Goal: Task Accomplishment & Management: Manage account settings

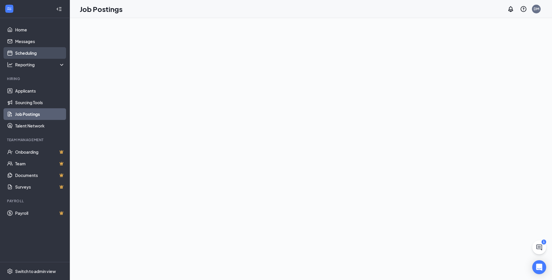
click at [25, 51] on link "Scheduling" at bounding box center [40, 53] width 50 height 12
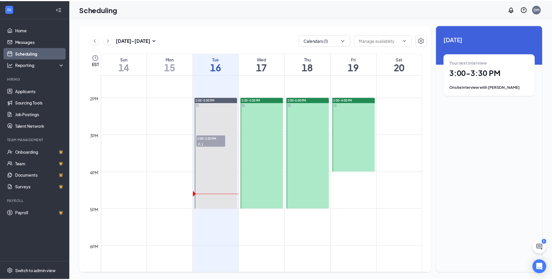
scroll to position [511, 0]
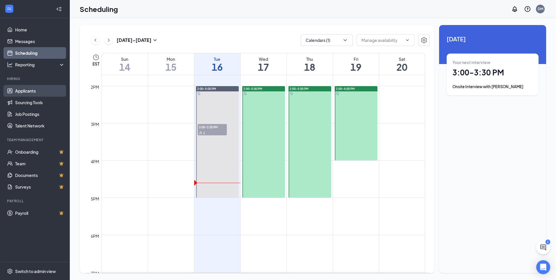
click at [15, 93] on link "Applicants" at bounding box center [40, 91] width 50 height 12
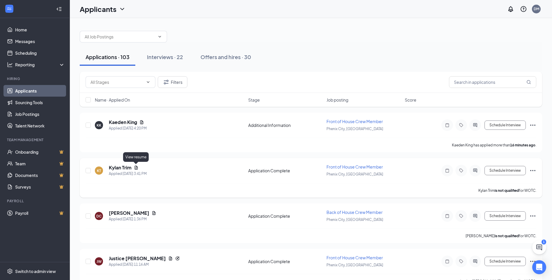
click at [137, 169] on icon "Document" at bounding box center [136, 167] width 5 height 5
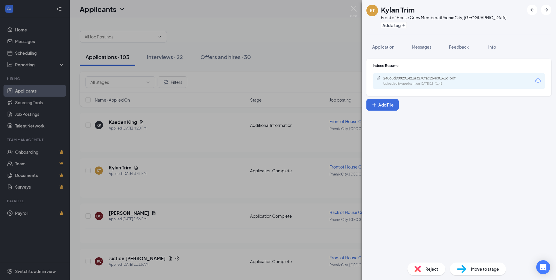
click at [428, 78] on div "240c8d908291421a3270fac264c0161d.pdf" at bounding box center [424, 78] width 81 height 5
click at [354, 7] on img at bounding box center [353, 11] width 7 height 11
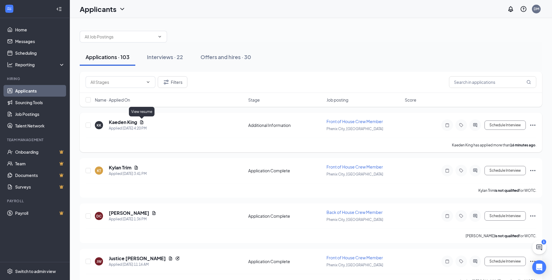
click at [142, 122] on icon "Document" at bounding box center [141, 122] width 5 height 5
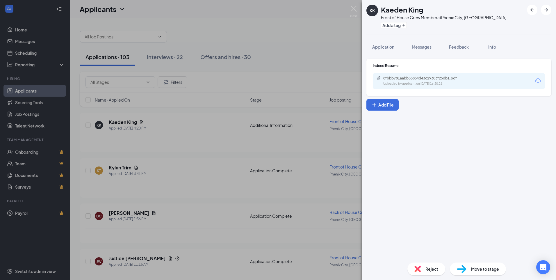
click at [397, 79] on div "8fbbb781aabb53854d43c29303f25db1.pdf" at bounding box center [424, 78] width 81 height 5
drag, startPoint x: 354, startPoint y: 11, endPoint x: 297, endPoint y: 12, distance: 56.8
click at [354, 11] on img at bounding box center [353, 11] width 7 height 11
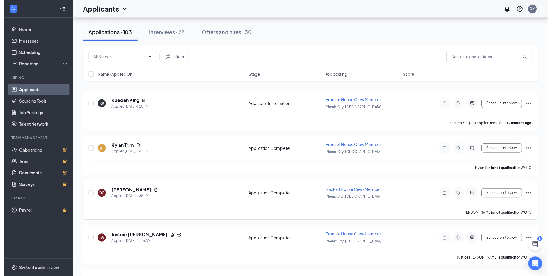
scroll to position [92, 0]
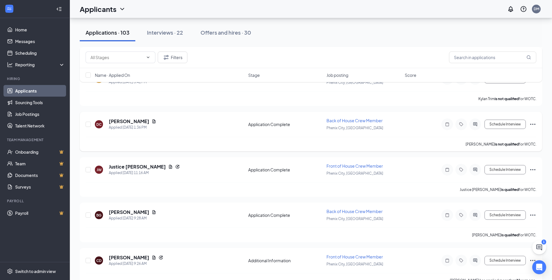
click at [139, 117] on div "DC [PERSON_NAME] Applied [DATE] 1:36 PM Application Complete Back of House Crew…" at bounding box center [311, 132] width 462 height 40
click at [152, 122] on icon "Document" at bounding box center [154, 121] width 5 height 5
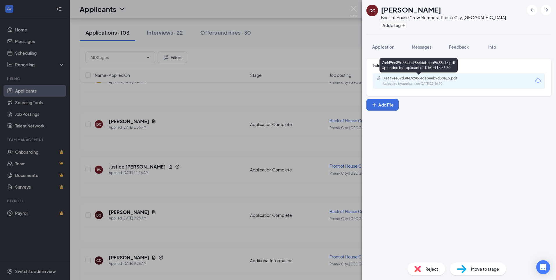
click at [405, 79] on div "7a449ee89d3847c9864dabeeb9d38a15.pdf" at bounding box center [424, 78] width 81 height 5
click at [350, 12] on img at bounding box center [353, 11] width 7 height 11
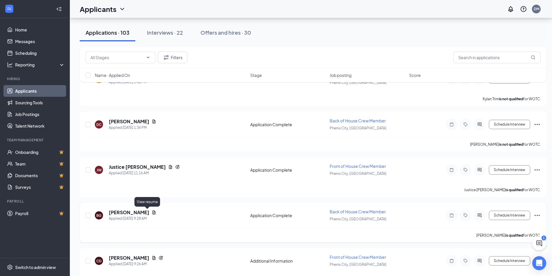
click at [152, 213] on icon "Document" at bounding box center [153, 212] width 3 height 4
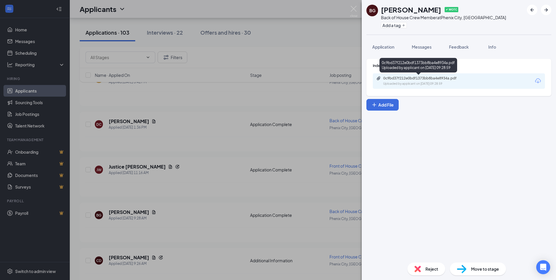
click at [458, 78] on div "0c9bd37f212e0bdf1373bb8ba4e8934a.pdf" at bounding box center [424, 78] width 81 height 5
click at [354, 9] on img at bounding box center [353, 11] width 7 height 11
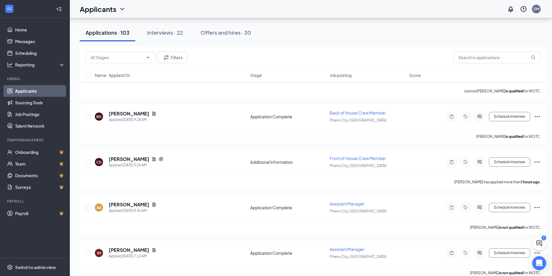
scroll to position [196, 0]
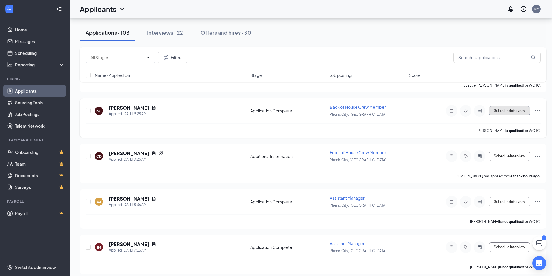
click at [511, 114] on button "Schedule Interview" at bounding box center [509, 110] width 41 height 9
type input "Onsite Interview (next stage)"
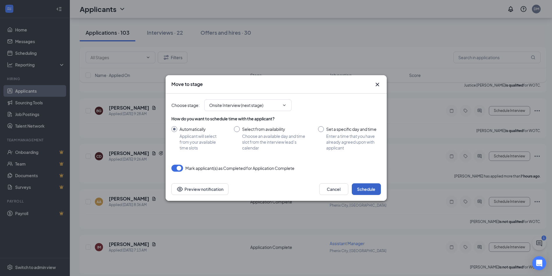
click at [365, 187] on button "Schedule" at bounding box center [366, 189] width 29 height 12
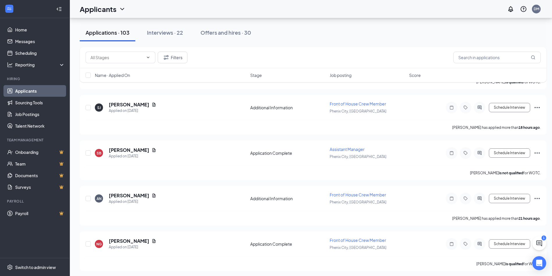
scroll to position [428, 0]
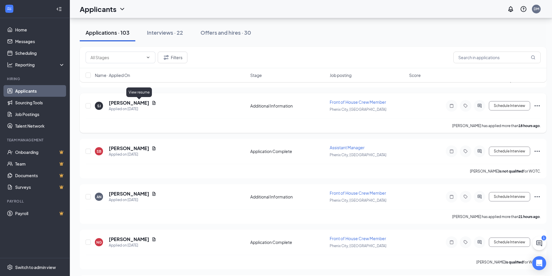
click at [152, 103] on icon "Document" at bounding box center [154, 102] width 5 height 5
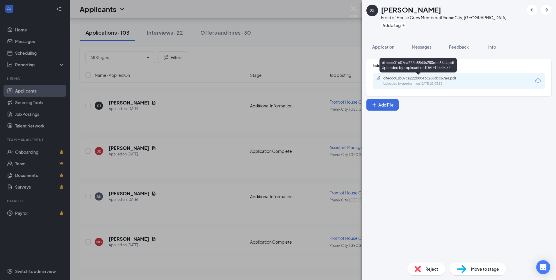
click at [410, 77] on div "dfeccc01b07ca222b88436280dcc67a4.pdf" at bounding box center [424, 78] width 81 height 5
click at [352, 7] on img at bounding box center [353, 11] width 7 height 11
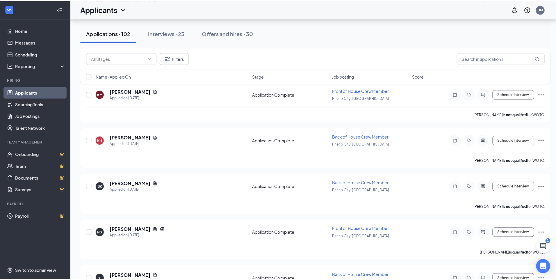
scroll to position [674, 0]
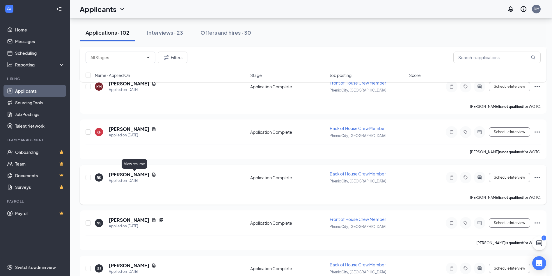
click at [152, 175] on icon "Document" at bounding box center [154, 174] width 5 height 5
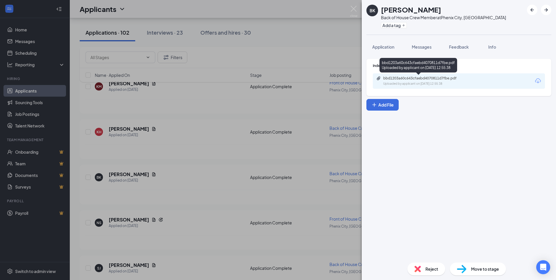
click at [414, 77] on div "bbd1203a60c643cfaebd4070811d7fbe.pdf" at bounding box center [424, 78] width 81 height 5
click at [351, 15] on img at bounding box center [353, 11] width 7 height 11
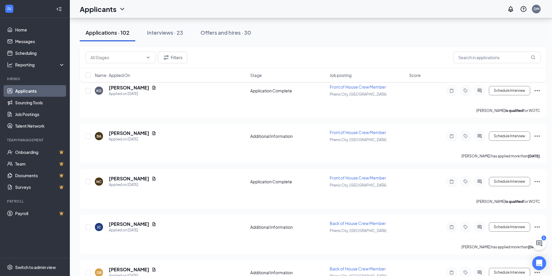
scroll to position [925, 0]
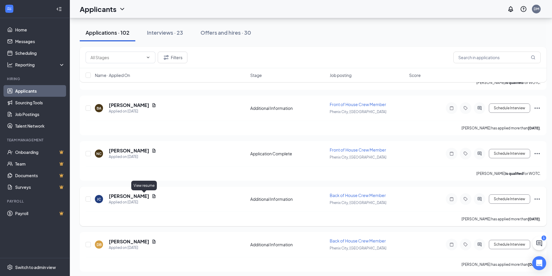
click at [152, 194] on icon "Document" at bounding box center [153, 196] width 3 height 4
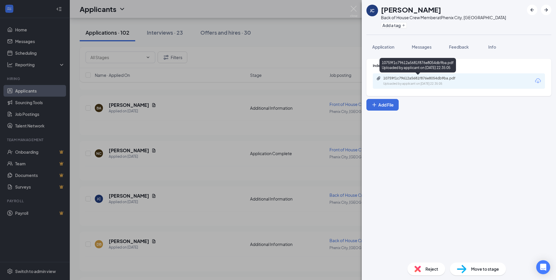
click at [397, 83] on div "Uploaded by applicant on [DATE] 22:35:05" at bounding box center [427, 83] width 87 height 5
click at [355, 12] on img at bounding box center [353, 11] width 7 height 11
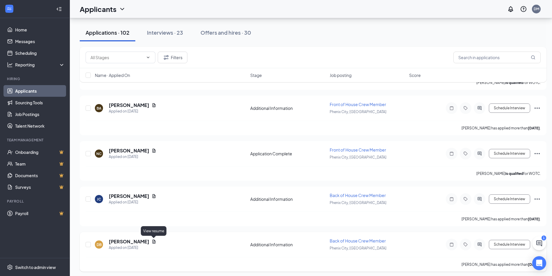
click at [152, 240] on icon "Document" at bounding box center [153, 241] width 3 height 4
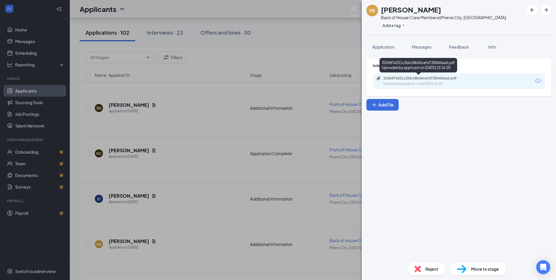
click at [415, 81] on div "203687e321c2bb18b06cefd7300466ad.pdf Uploaded by applicant on [DATE] 22:26:20" at bounding box center [424, 81] width 94 height 10
click at [359, 11] on div "DB [PERSON_NAME] Back of House Crew Member at [GEOGRAPHIC_DATA], [GEOGRAPHIC_DA…" at bounding box center [278, 140] width 556 height 280
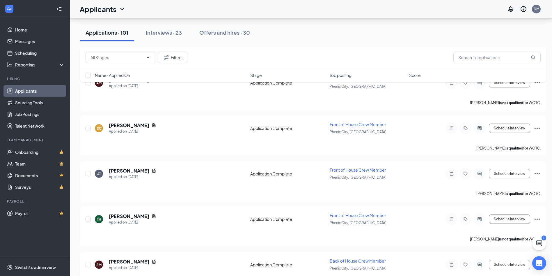
scroll to position [1442, 0]
